Goal: Communication & Community: Ask a question

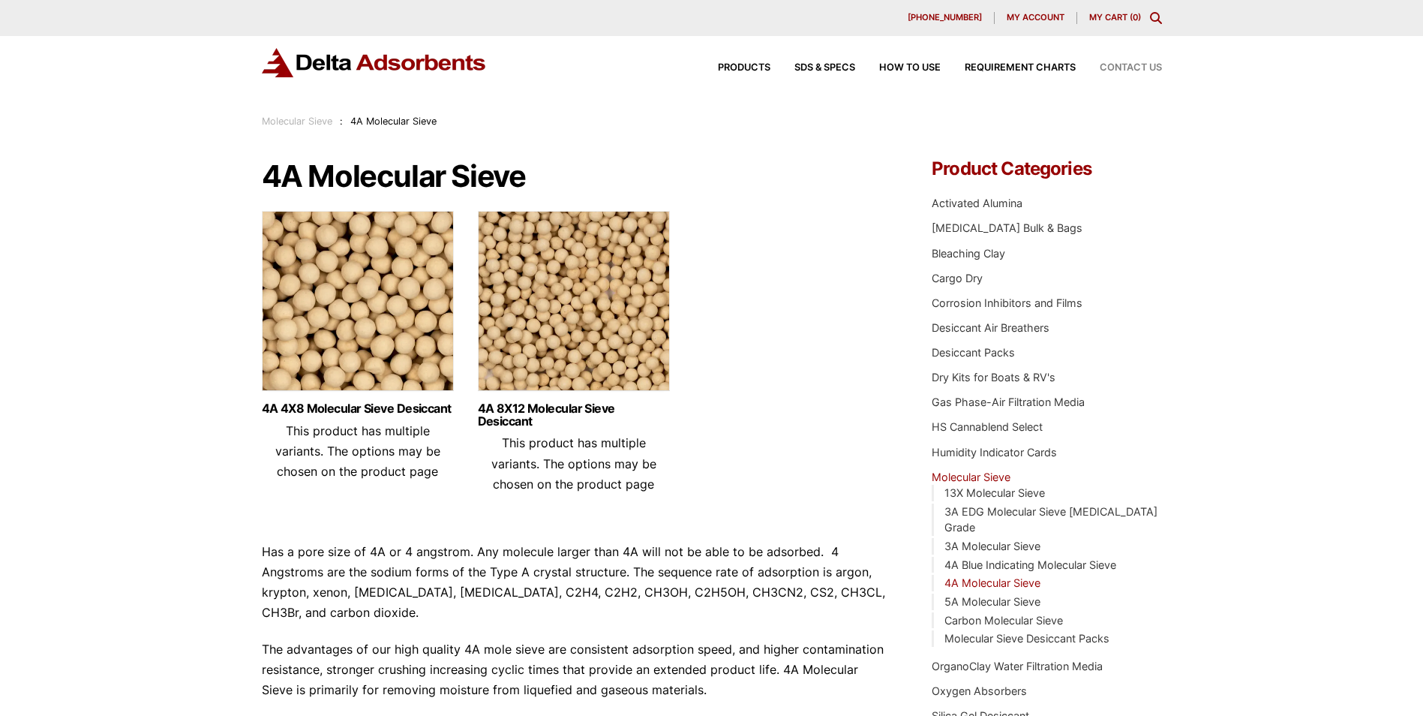
click at [1136, 71] on span "Contact Us" at bounding box center [1131, 68] width 62 height 10
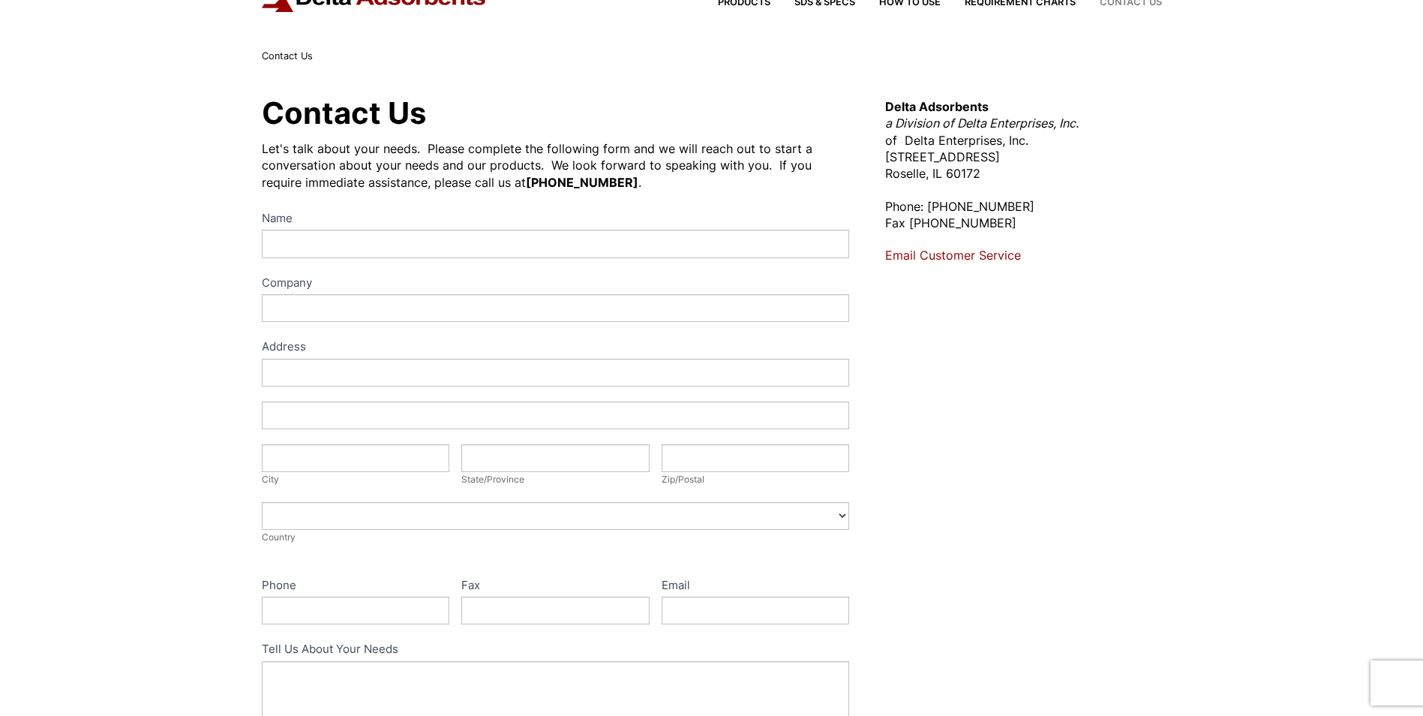
scroll to position [62, 0]
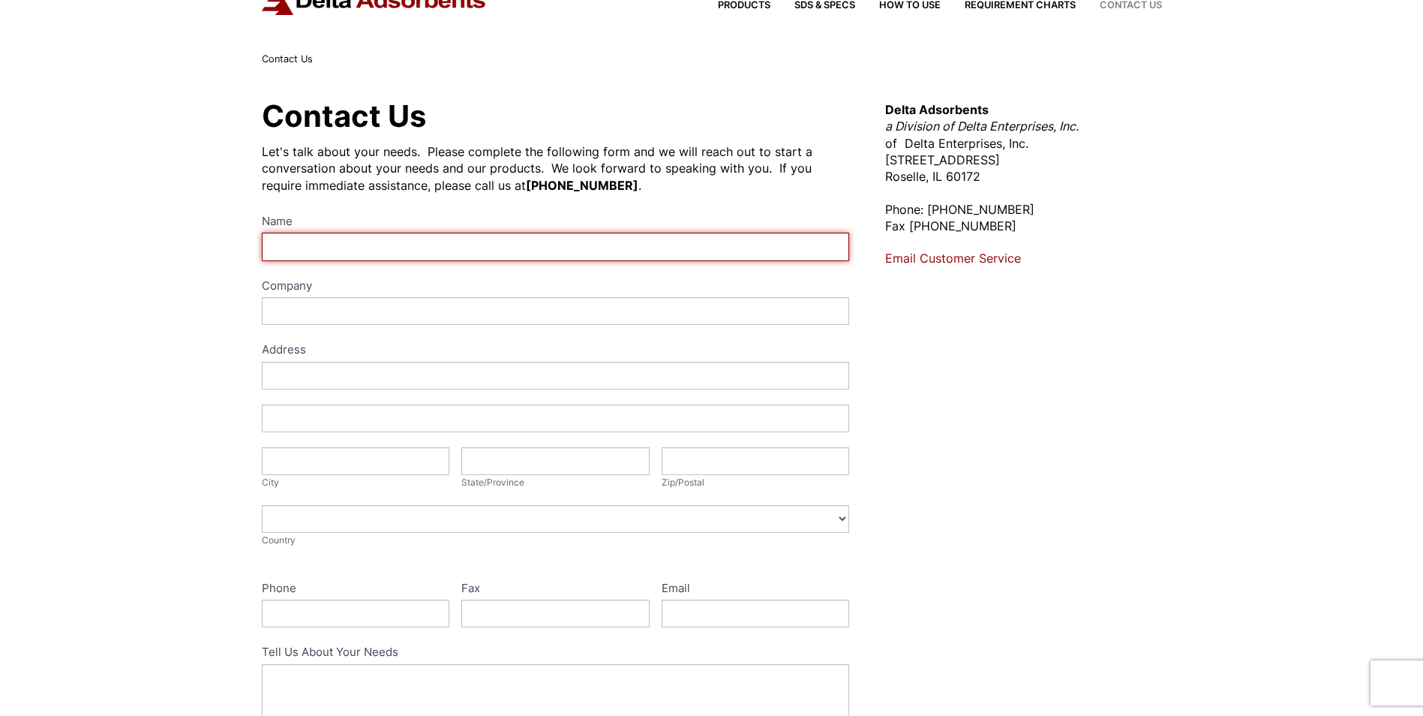
click at [280, 245] on input "Name" at bounding box center [556, 247] width 588 height 28
type input "[PERSON_NAME]"
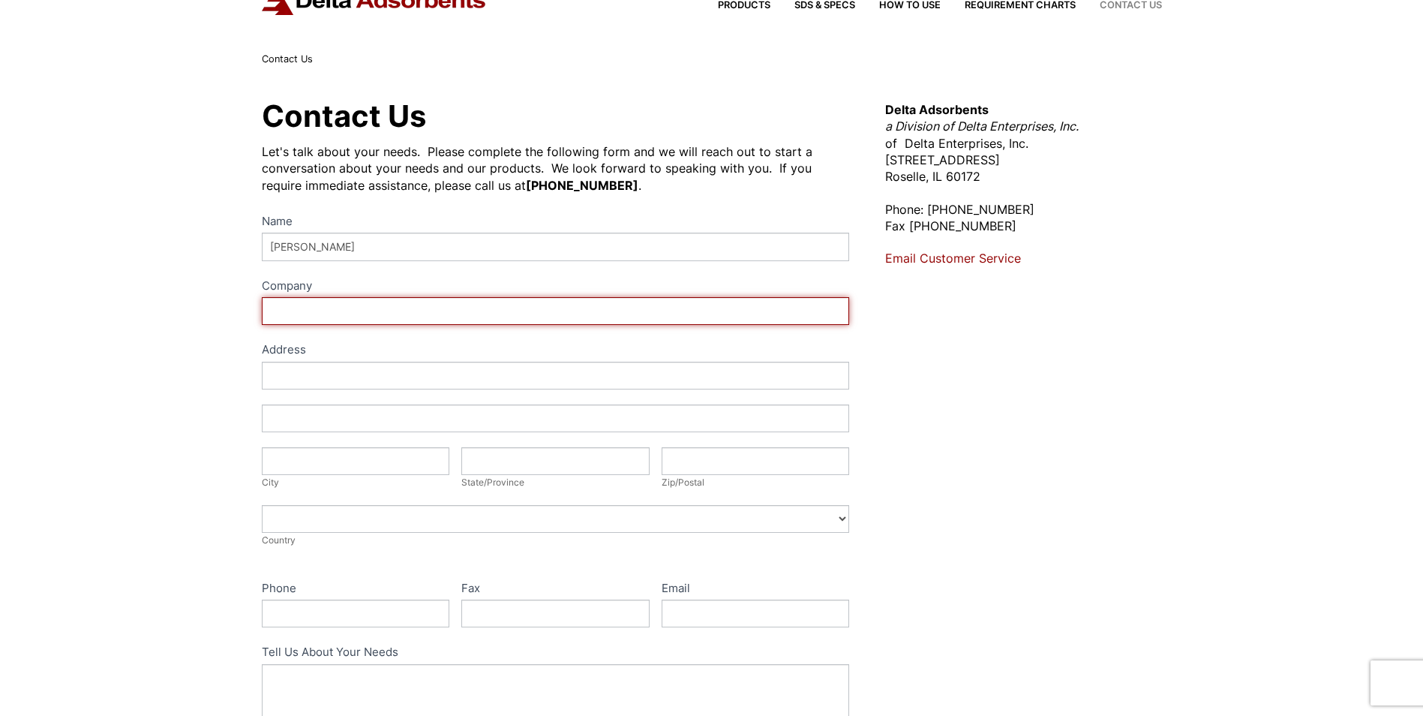
type input "Univ [US_STATE] Energy & Environmental Research Center (EERC)"
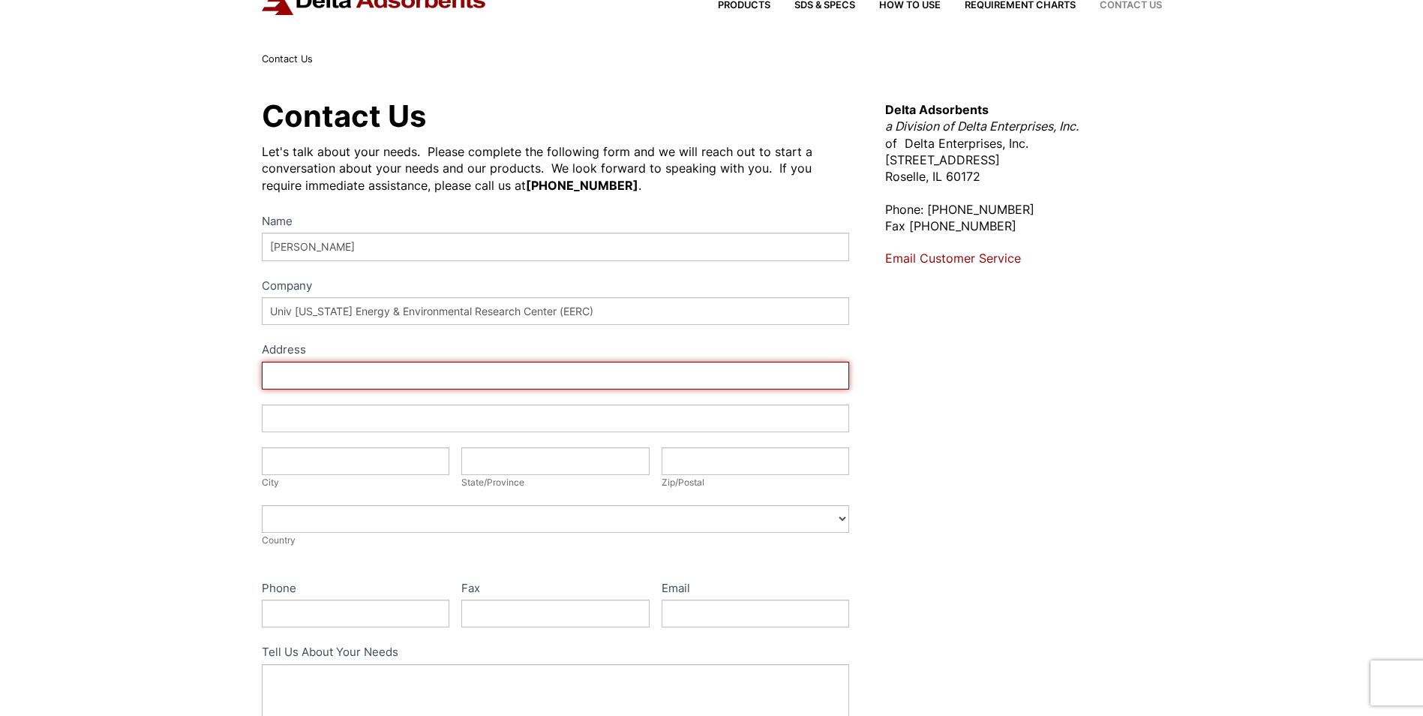
type input "[STREET_ADDRESS]"
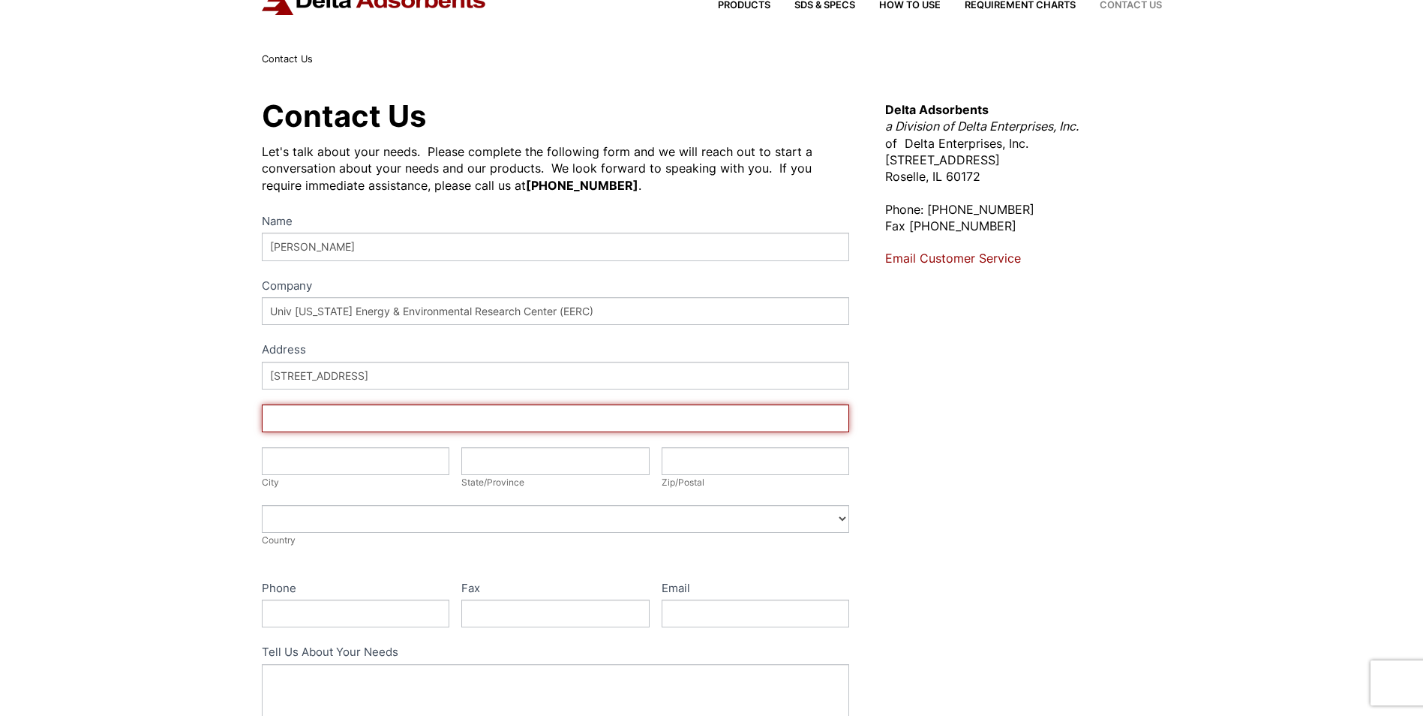
type input "Box 9018"
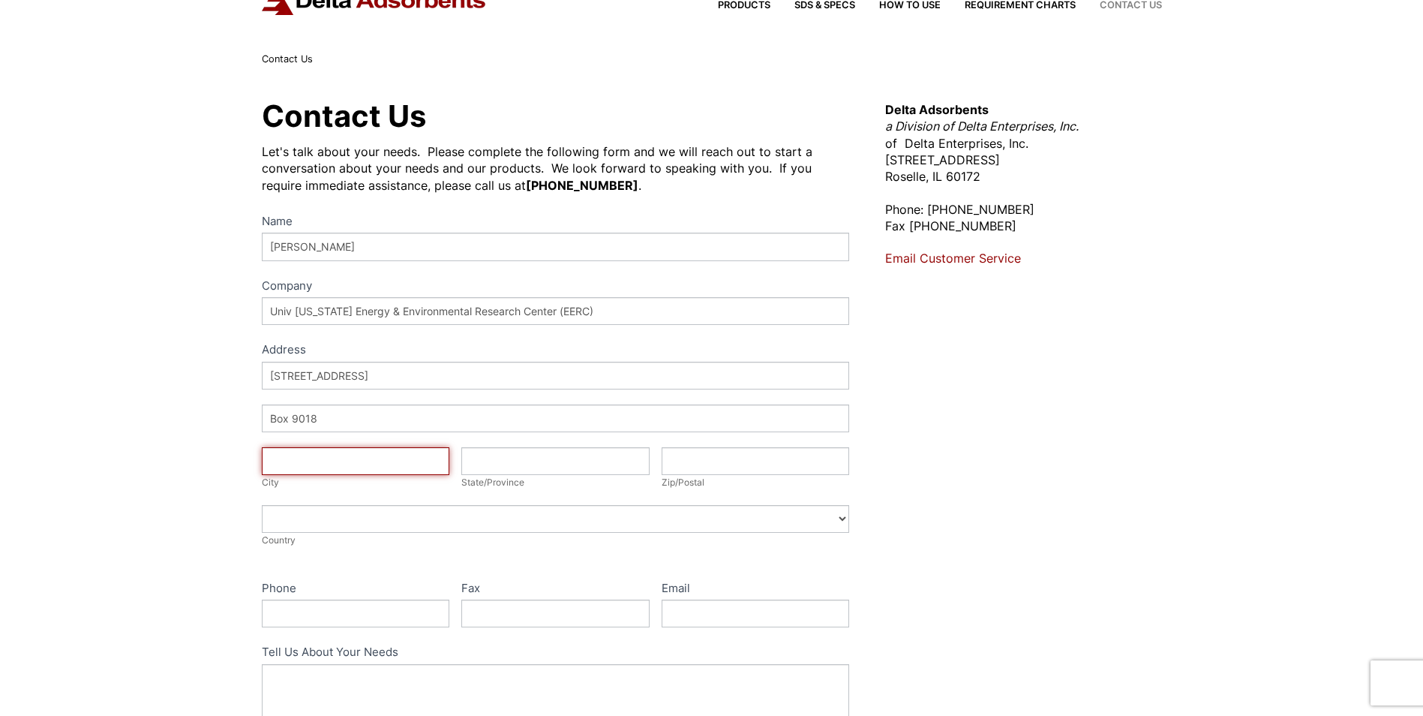
type input "Grand Forks"
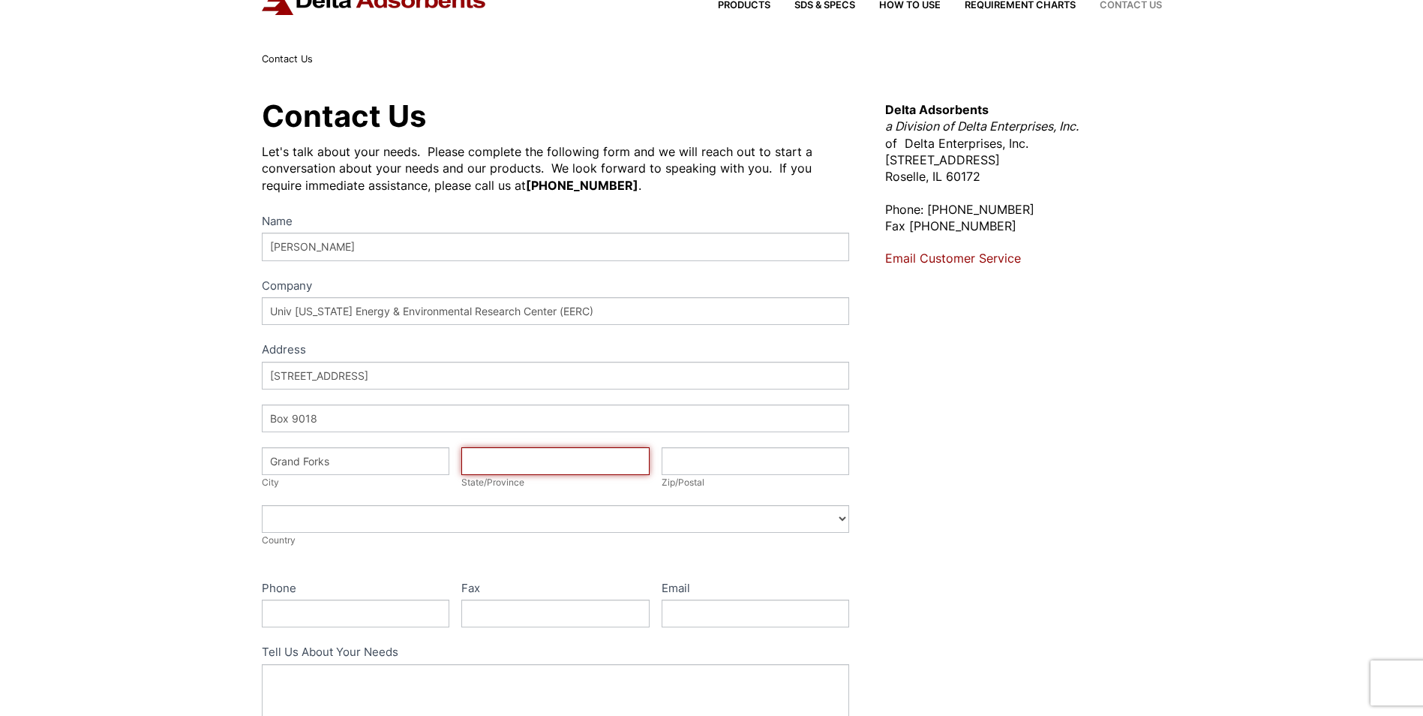
type input "ND"
type input "58203-9018"
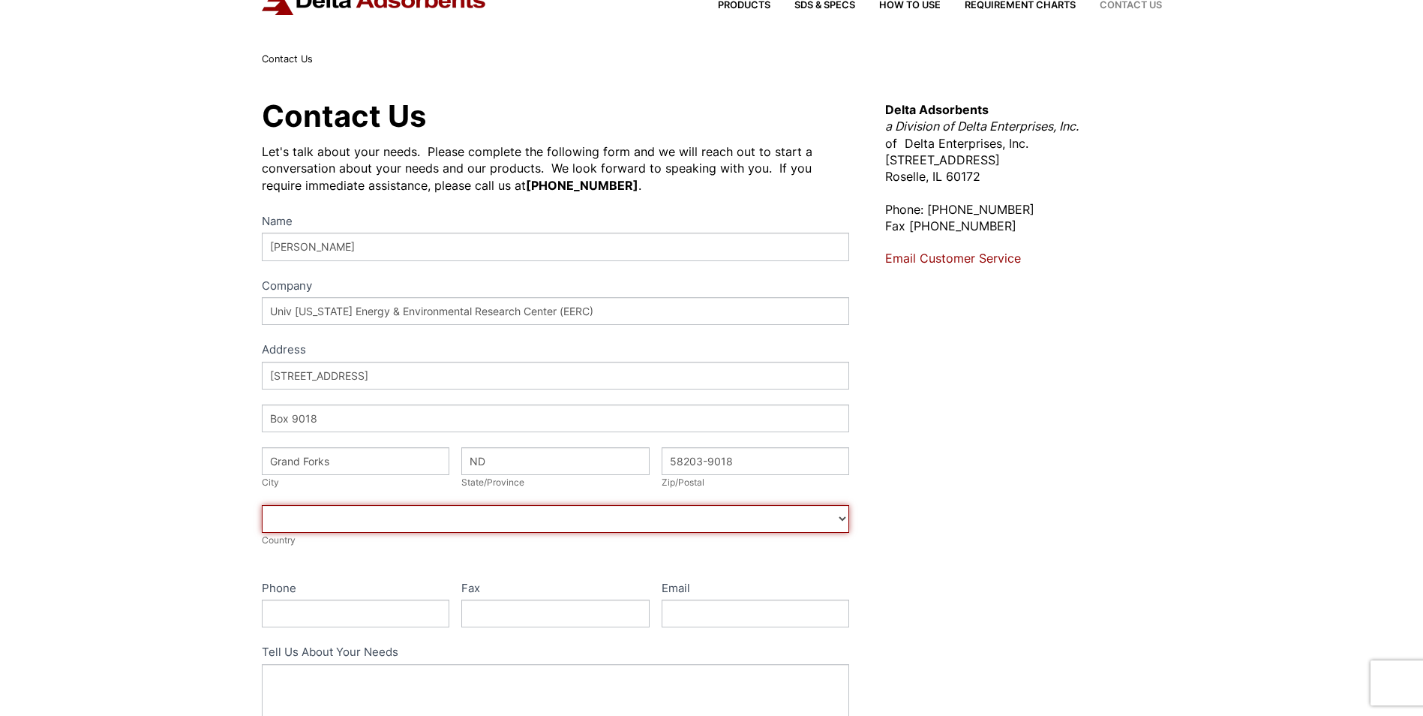
select select "[GEOGRAPHIC_DATA]"
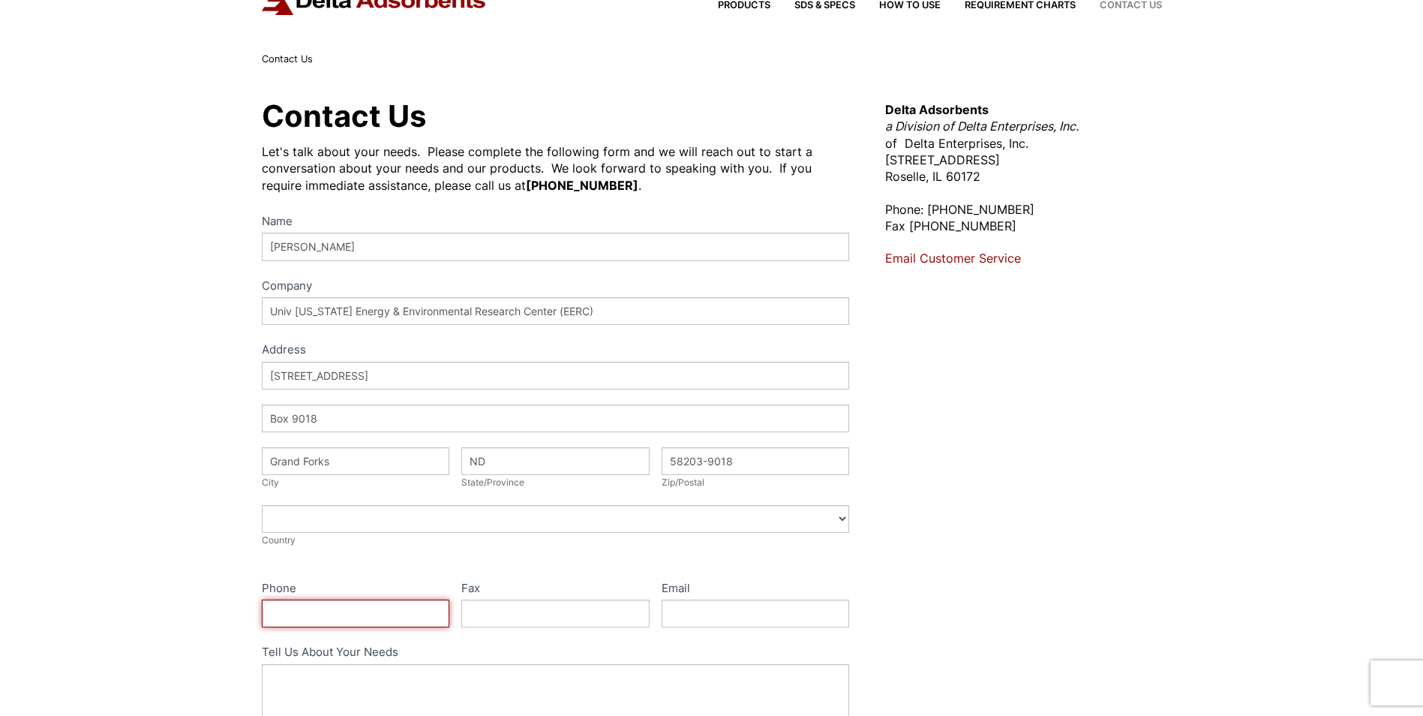
type input "7017775239"
type input "[EMAIL_ADDRESS][DOMAIN_NAME]"
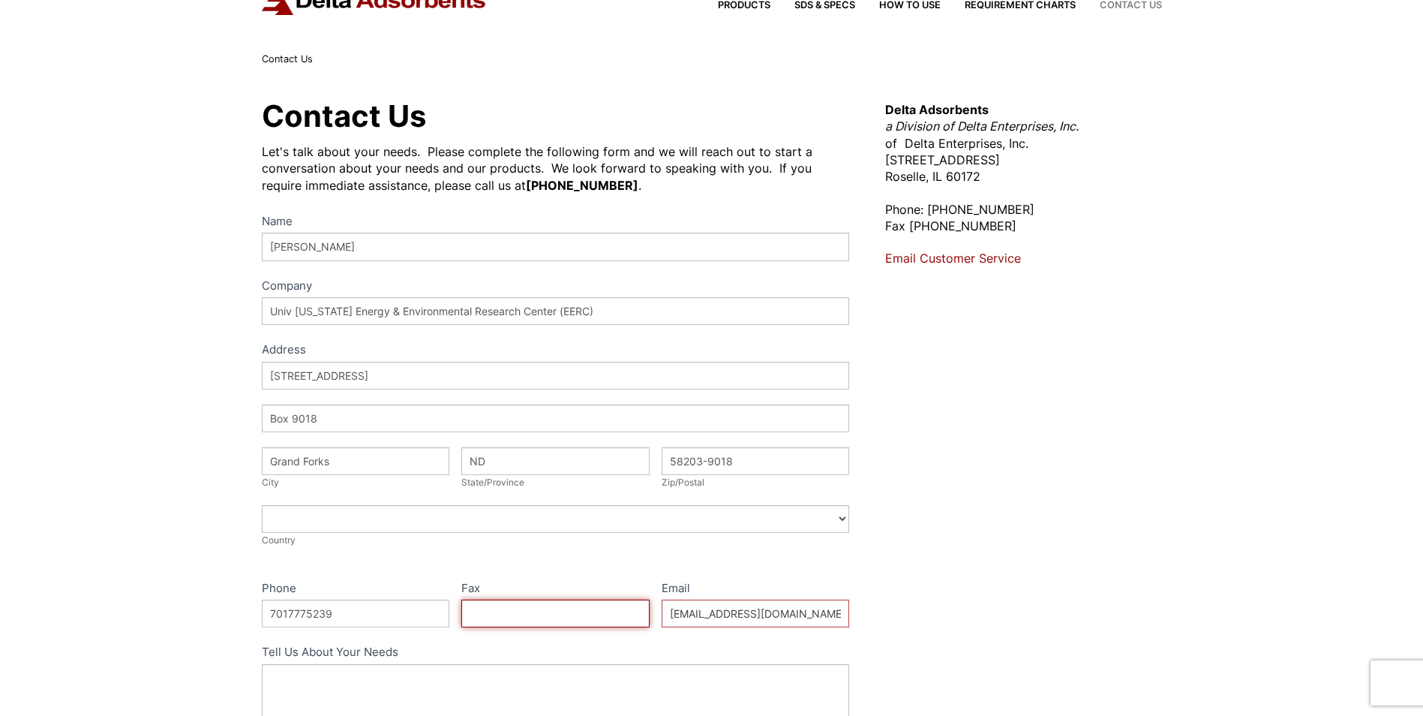
click at [491, 605] on input "Fax" at bounding box center [555, 613] width 188 height 28
type input "[PHONE_NUMBER]"
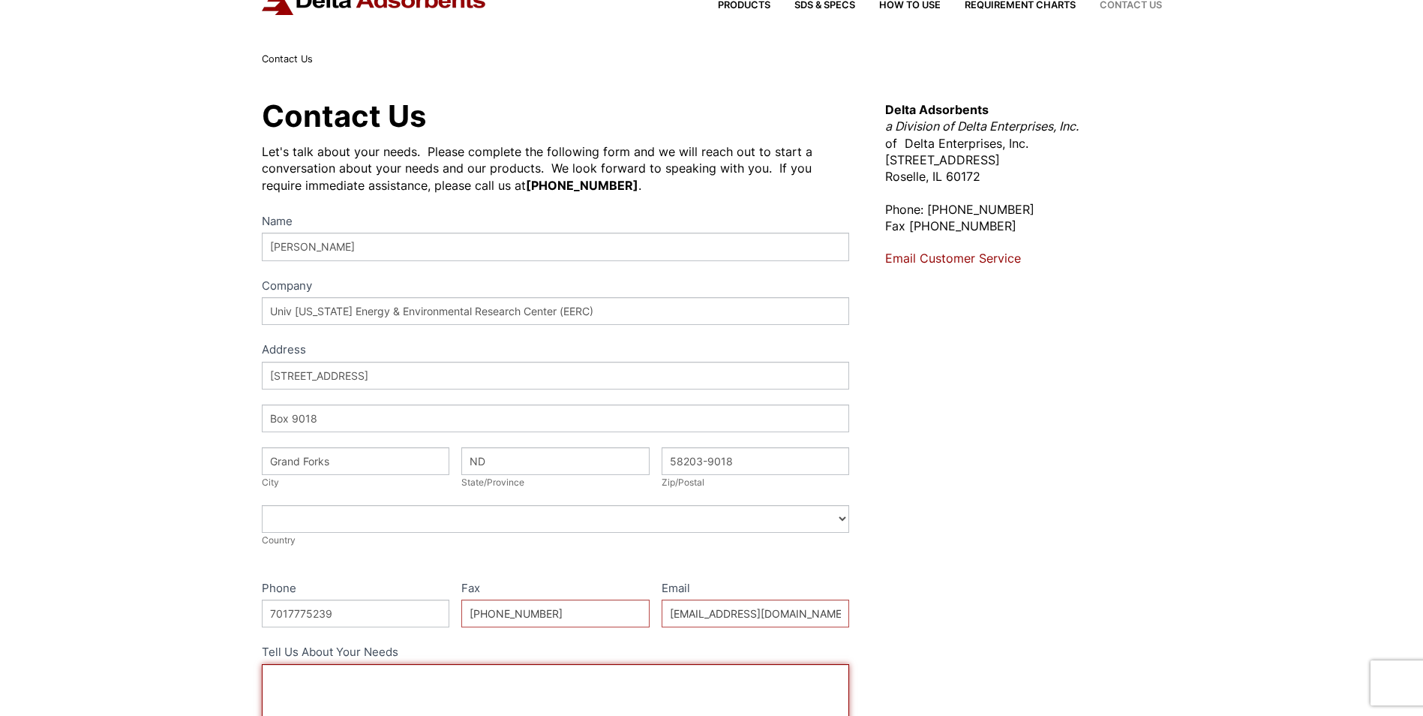
click at [538, 688] on textarea "Tell Us About Your Needs" at bounding box center [556, 703] width 588 height 79
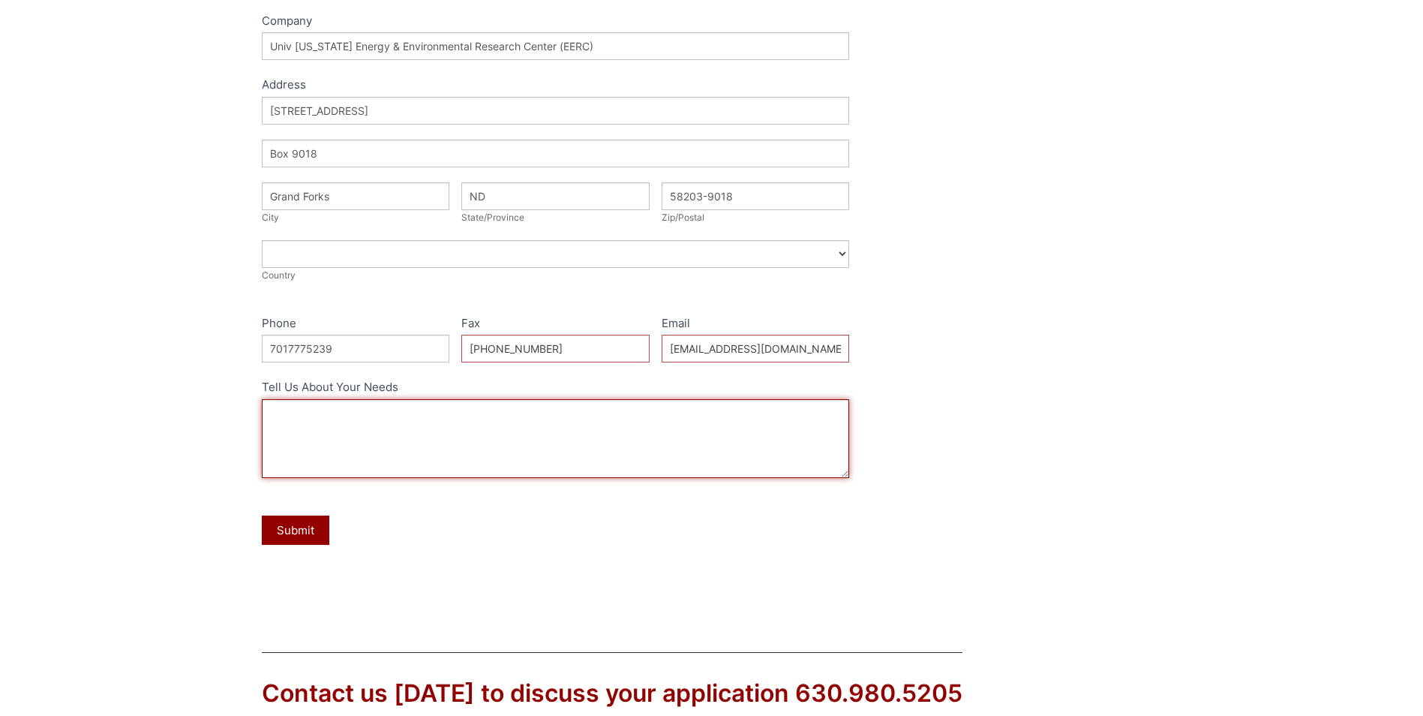
scroll to position [333, 0]
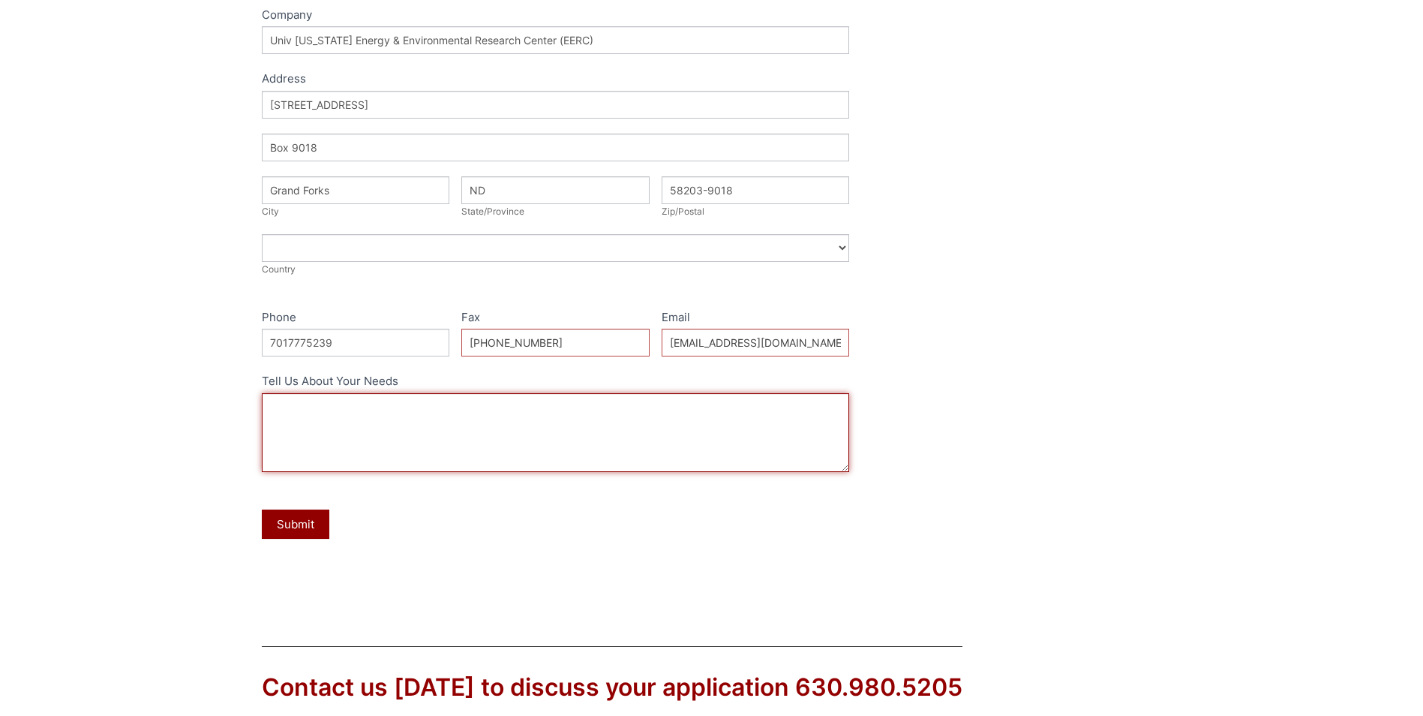
click at [275, 407] on textarea "Tell Us About Your Needs" at bounding box center [556, 432] width 588 height 79
click at [541, 416] on textarea "Drying water vapor from a high hydrogen stream 3A mole sieve Drying water from …" at bounding box center [556, 432] width 588 height 79
click at [527, 421] on textarea "Drying water vapor from a high hydrogen stream 3A mole sieve Drying water from …" at bounding box center [556, 432] width 588 height 79
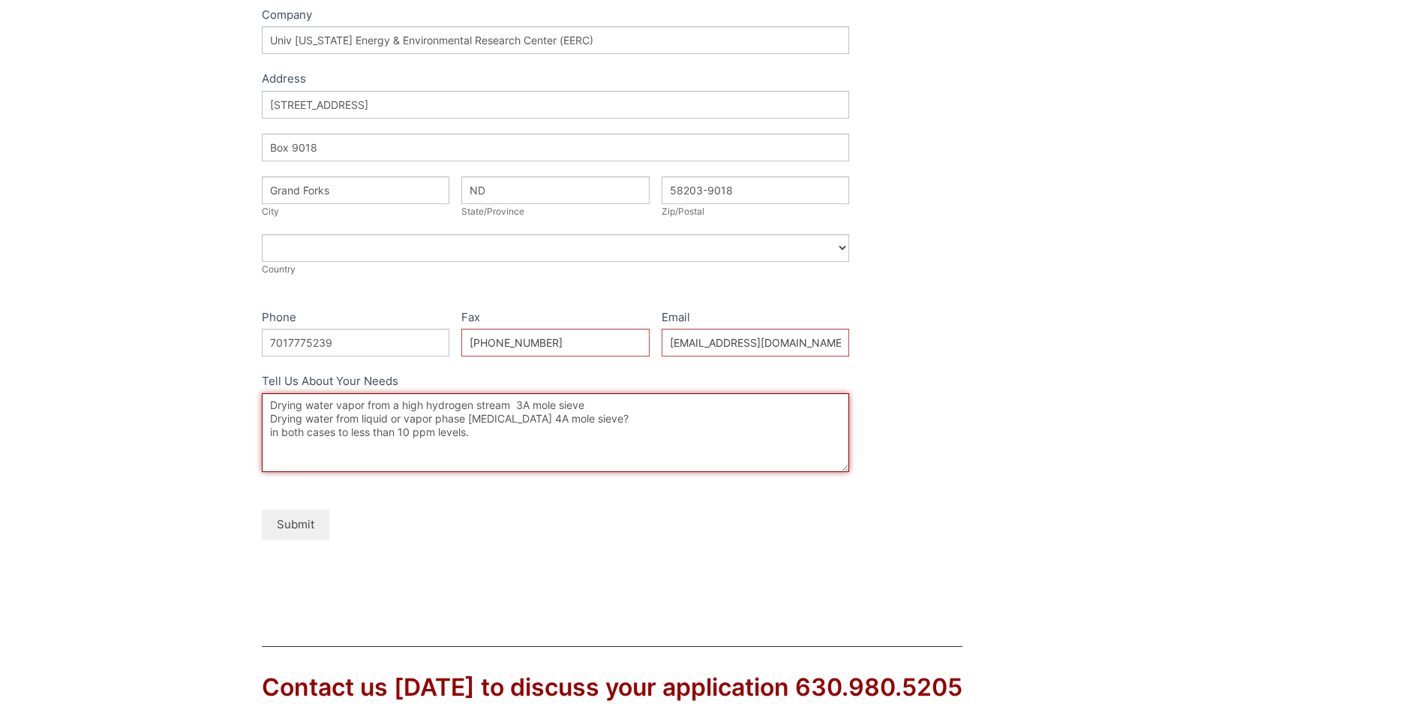
type textarea "Drying water vapor from a high hydrogen stream 3A mole sieve Drying water from …"
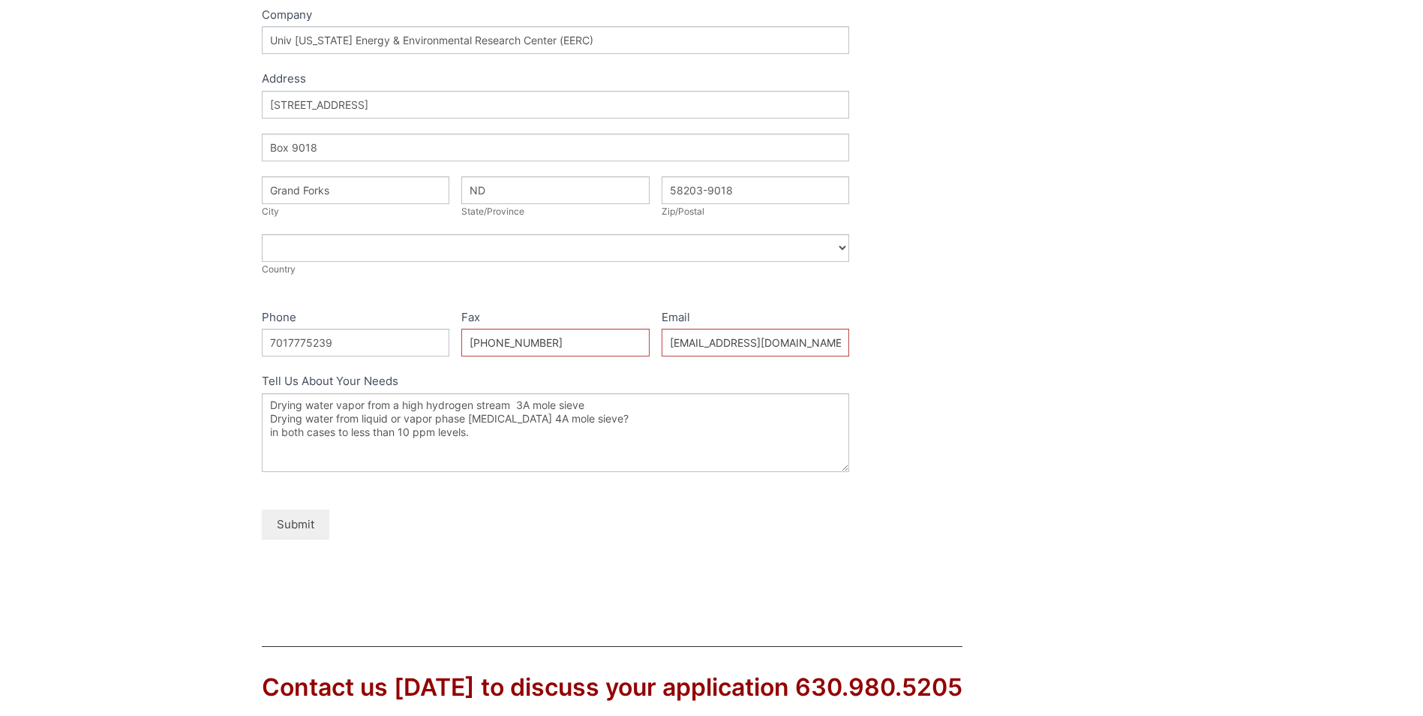
click at [290, 521] on button "Submit" at bounding box center [296, 523] width 68 height 29
